Goal: Book appointment/travel/reservation

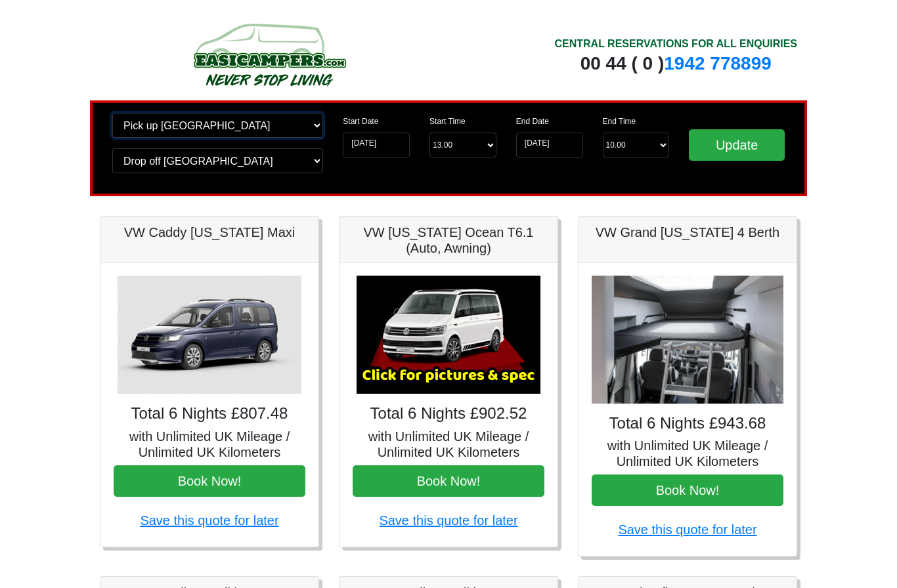
click at [164, 125] on select "Change pick up location? Pick up [GEOGRAPHIC_DATA] [GEOGRAPHIC_DATA] [GEOGRAPHI…" at bounding box center [217, 125] width 211 height 25
select select "EDI"
click at [150, 167] on select "Change drop off location? Drop off [GEOGRAPHIC_DATA] [GEOGRAPHIC_DATA] [GEOGRAP…" at bounding box center [217, 160] width 211 height 25
select select "EDI"
click at [747, 144] on input "Update" at bounding box center [737, 145] width 96 height 32
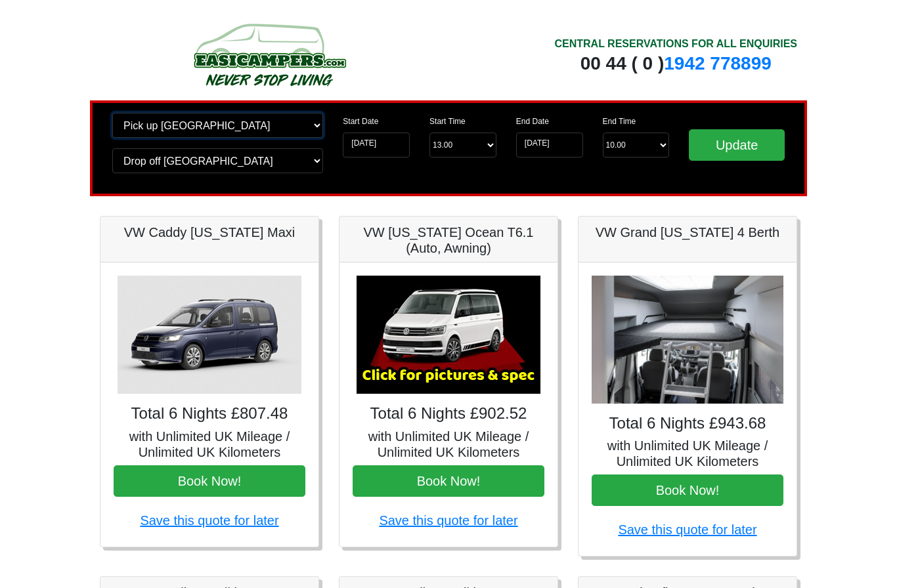
click at [165, 121] on select "Change pick up location? Pick up [GEOGRAPHIC_DATA] [GEOGRAPHIC_DATA] [GEOGRAPHI…" at bounding box center [217, 125] width 211 height 25
